Goal: Task Accomplishment & Management: Complete application form

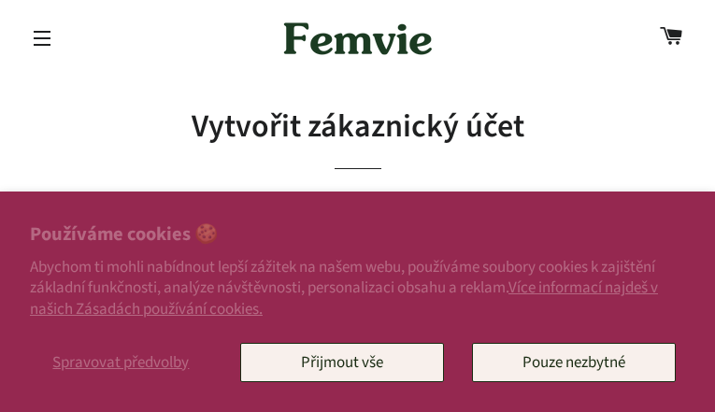
type input "WoYhOguQ"
type input "xbVLdIwm"
type input "uqaqidem653@gmail.com"
